Goal: Book appointment/travel/reservation

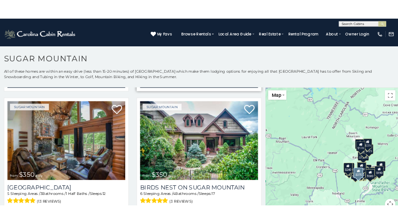
scroll to position [227, 0]
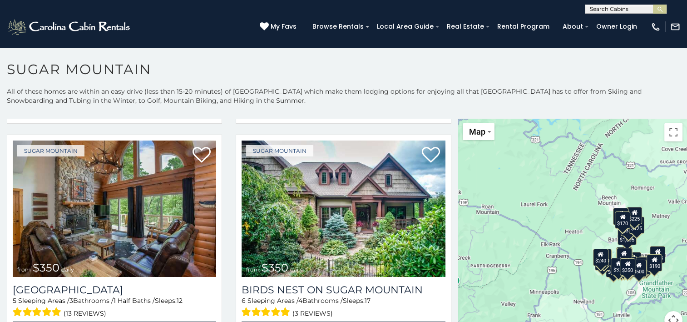
click at [536, 180] on div "$650 $375 $350 $350 $200 $375 $195 $265 $190 $175 $290 $155 $175 $345 $1,095 $1…" at bounding box center [572, 229] width 229 height 221
click at [666, 130] on button "Toggle fullscreen view" at bounding box center [673, 132] width 18 height 18
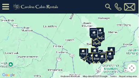
scroll to position [226, 0]
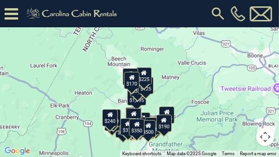
drag, startPoint x: 185, startPoint y: 48, endPoint x: 126, endPoint y: 60, distance: 59.9
click at [126, 60] on div "$650 $375 $350 $350 $200 $375 $195 $265 $190 $175 $290 $155 $175 $345 $1,095 $1…" at bounding box center [139, 78] width 279 height 157
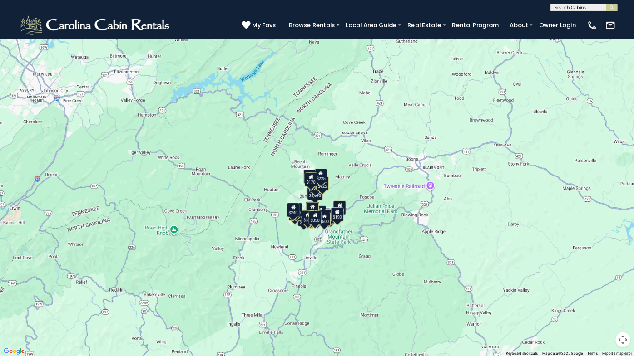
scroll to position [227, 0]
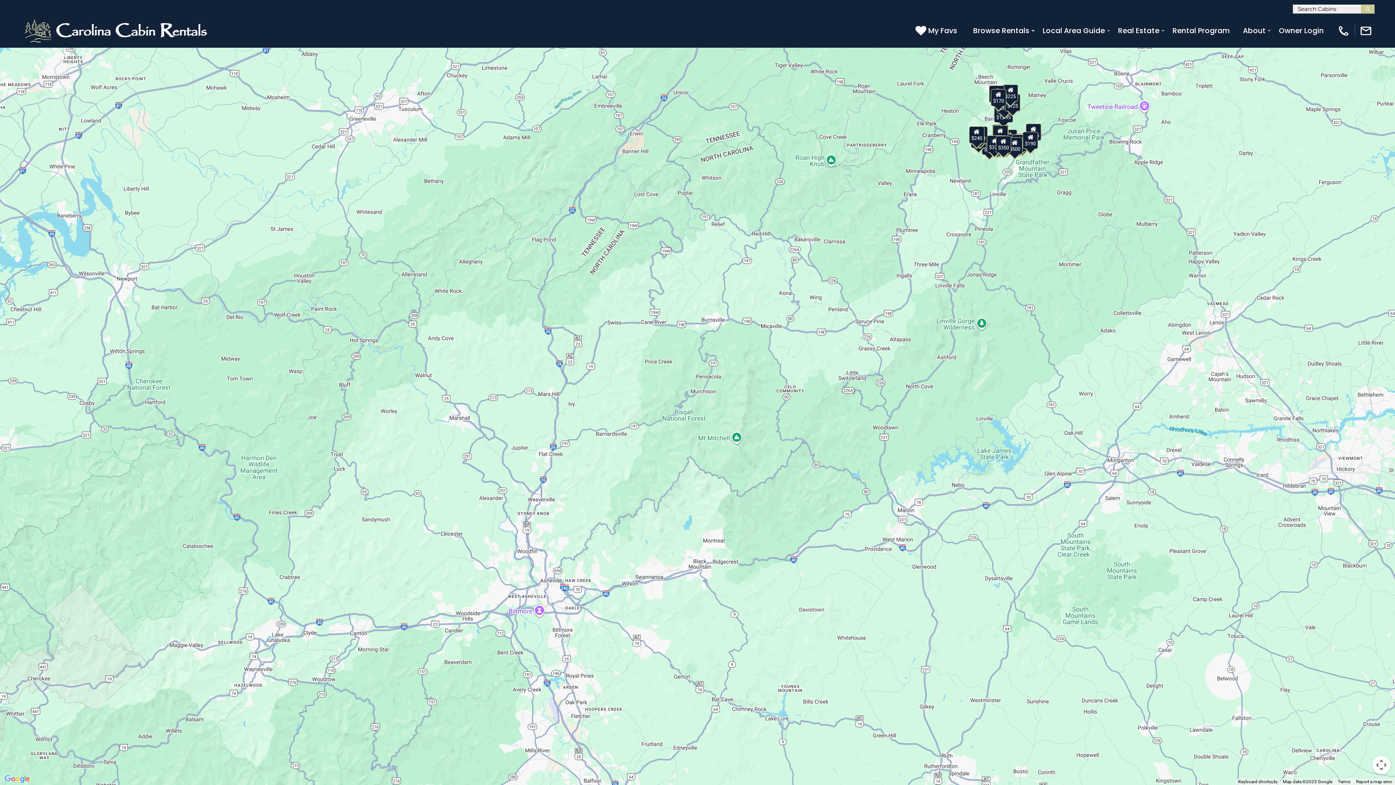
drag, startPoint x: 710, startPoint y: 646, endPoint x: 1019, endPoint y: 349, distance: 428.4
click at [687, 321] on div "$650 $375 $350 $350 $200 $375 $195 $265 $190 $175 $290 $155 $175 $345 $1,095 $1…" at bounding box center [697, 392] width 1395 height 785
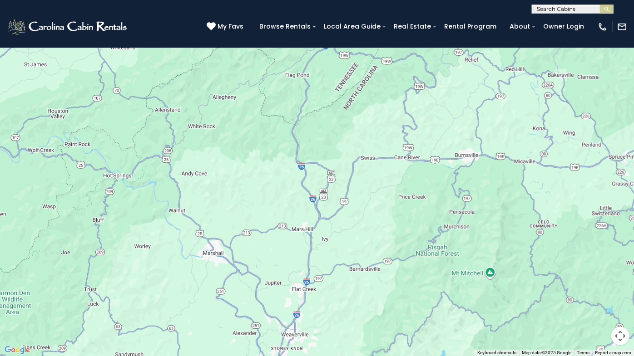
drag, startPoint x: 228, startPoint y: 302, endPoint x: 363, endPoint y: 351, distance: 143.8
click at [363, 321] on div "$650 $375 $350 $350 $200 $375 $195 $265 $190 $175 $290 $155 $175 $345 $1,095 $1…" at bounding box center [317, 178] width 634 height 356
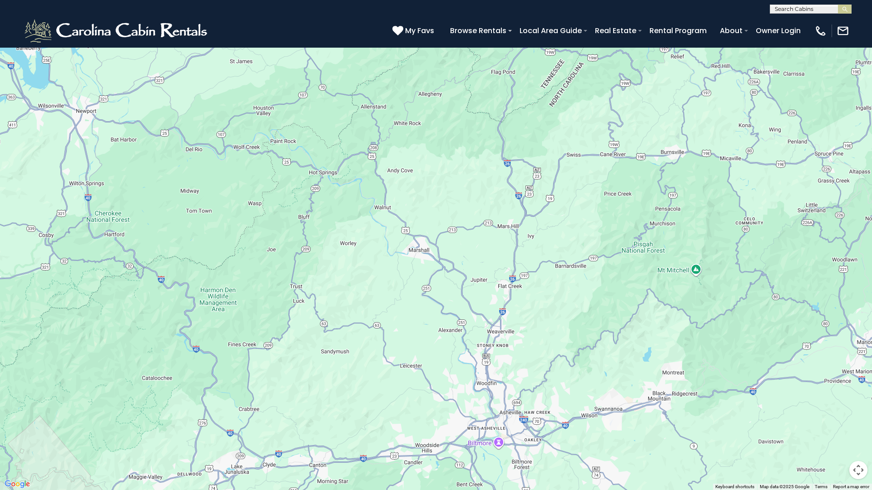
drag, startPoint x: 418, startPoint y: 271, endPoint x: 506, endPoint y: 200, distance: 112.7
click at [506, 200] on div "$650 $375 $350 $350 $200 $375 $195 $265 $190 $175 $290 $155 $175 $345 $1,095 $1…" at bounding box center [436, 245] width 872 height 490
click at [687, 12] on button "Toggle fullscreen view" at bounding box center [858, 14] width 18 height 18
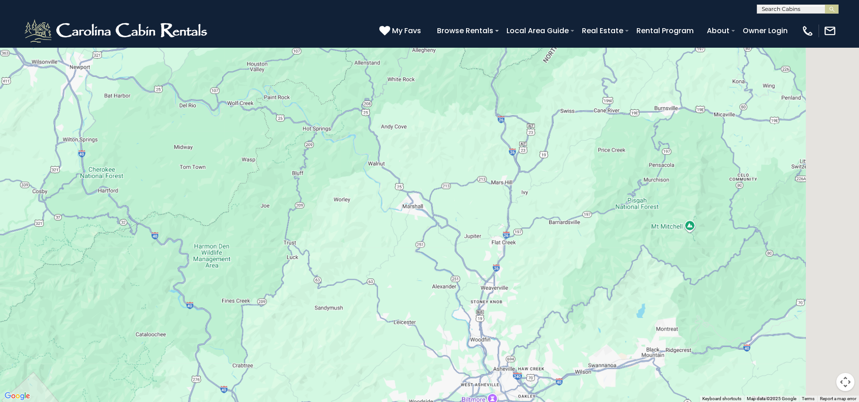
scroll to position [1132, 0]
